Goal: Task Accomplishment & Management: Manage account settings

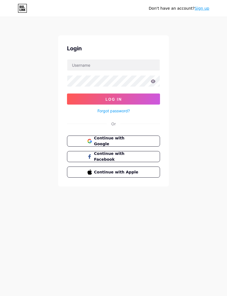
click at [127, 142] on span "Continue with Google" at bounding box center [117, 141] width 46 height 12
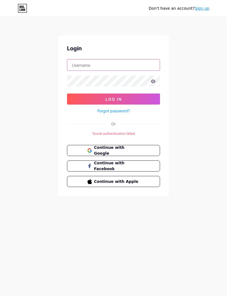
click at [107, 62] on input "text" at bounding box center [113, 64] width 92 height 11
type input "Shaggy"
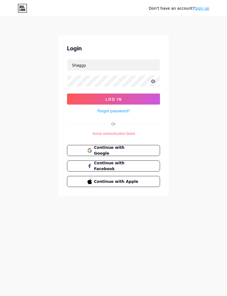
click at [113, 99] on button "Log In" at bounding box center [113, 98] width 93 height 11
click at [154, 80] on icon at bounding box center [152, 81] width 5 height 4
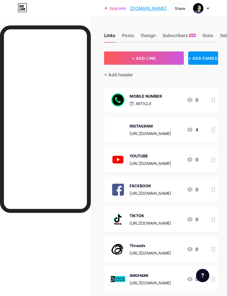
click at [165, 58] on button "+ ADD LINK" at bounding box center [144, 57] width 80 height 13
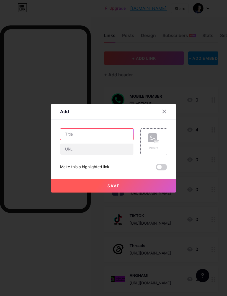
click at [102, 140] on input "text" at bounding box center [96, 133] width 73 height 11
type input "Lootbar"
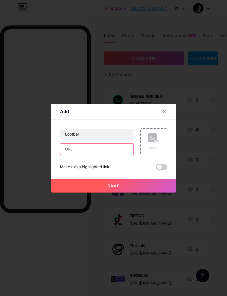
click at [99, 154] on input "text" at bounding box center [96, 148] width 73 height 11
click at [97, 154] on input "text" at bounding box center [96, 148] width 73 height 11
paste input "[URL][DOMAIN_NAME]"
type input "[URL][DOMAIN_NAME]"
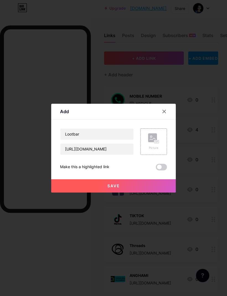
click at [156, 143] on rect at bounding box center [156, 141] width 4 height 3
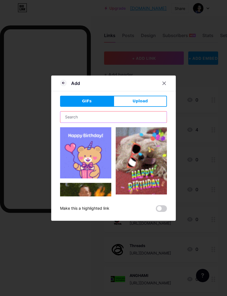
click at [115, 122] on input "text" at bounding box center [113, 116] width 106 height 11
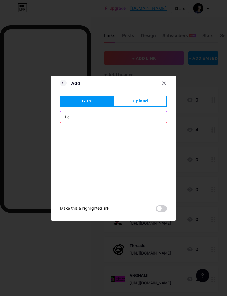
type input "L"
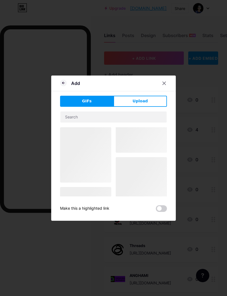
click at [147, 107] on button "Upload" at bounding box center [139, 101] width 53 height 11
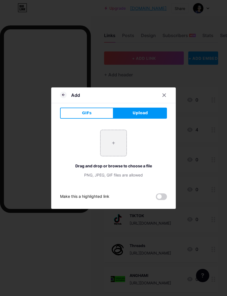
click at [118, 153] on input "file" at bounding box center [113, 143] width 26 height 26
type input "C:\fakepath\IMG_1585.jpeg"
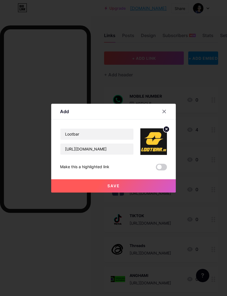
click at [131, 192] on button "Save" at bounding box center [113, 185] width 124 height 13
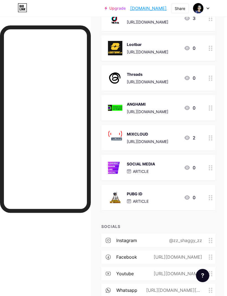
scroll to position [0, 11]
